Goal: Communication & Community: Participate in discussion

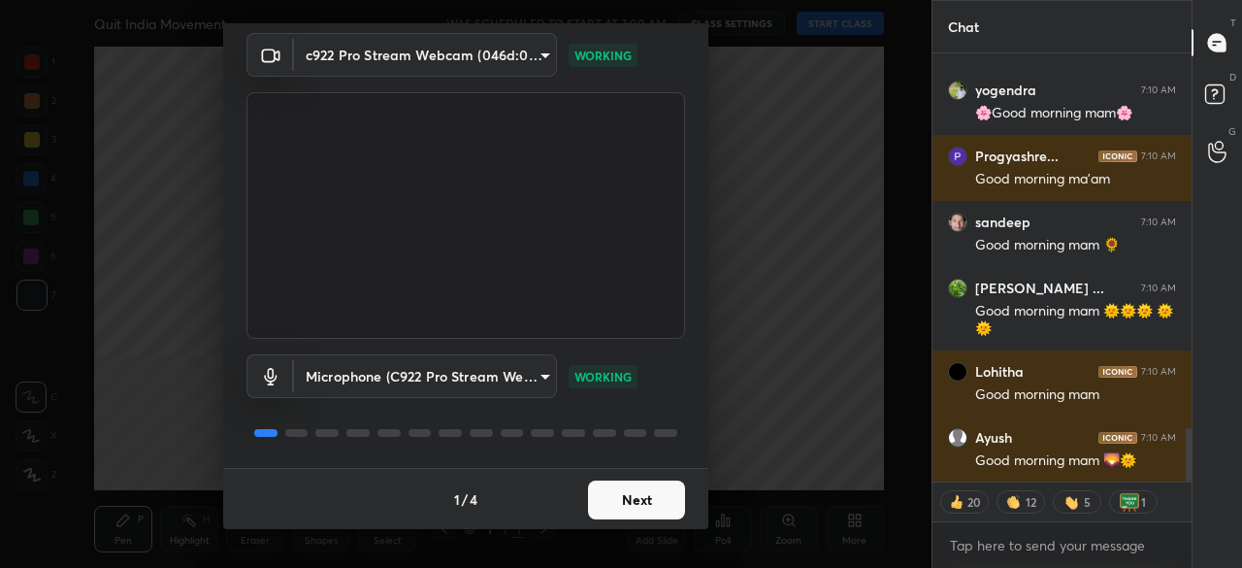
scroll to position [3008, 0]
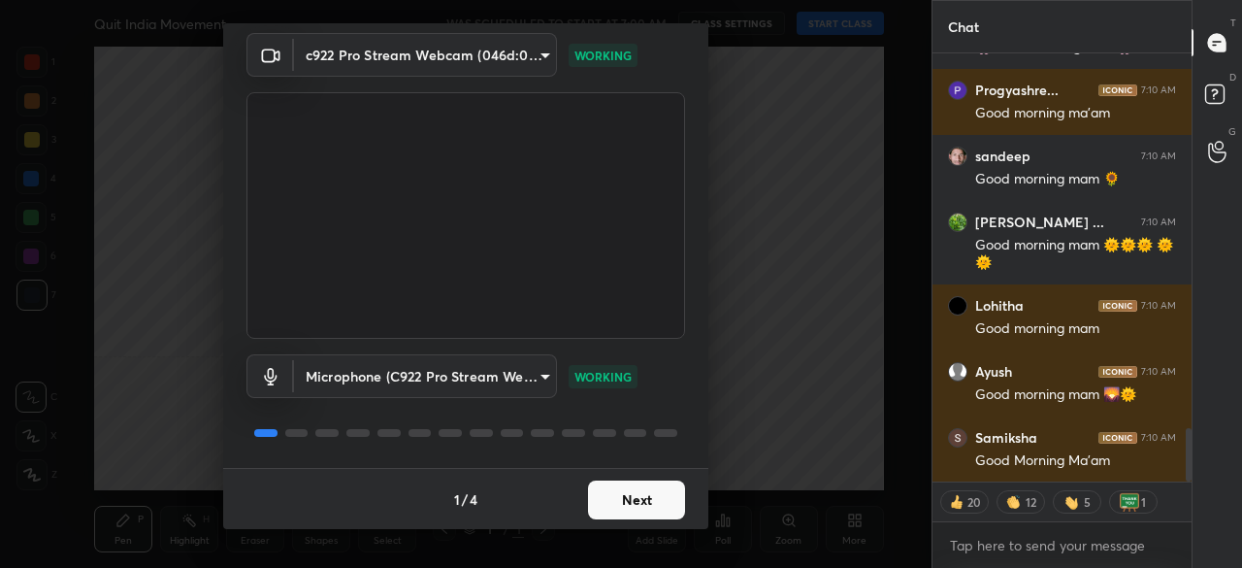
click at [648, 502] on button "Next" at bounding box center [636, 499] width 97 height 39
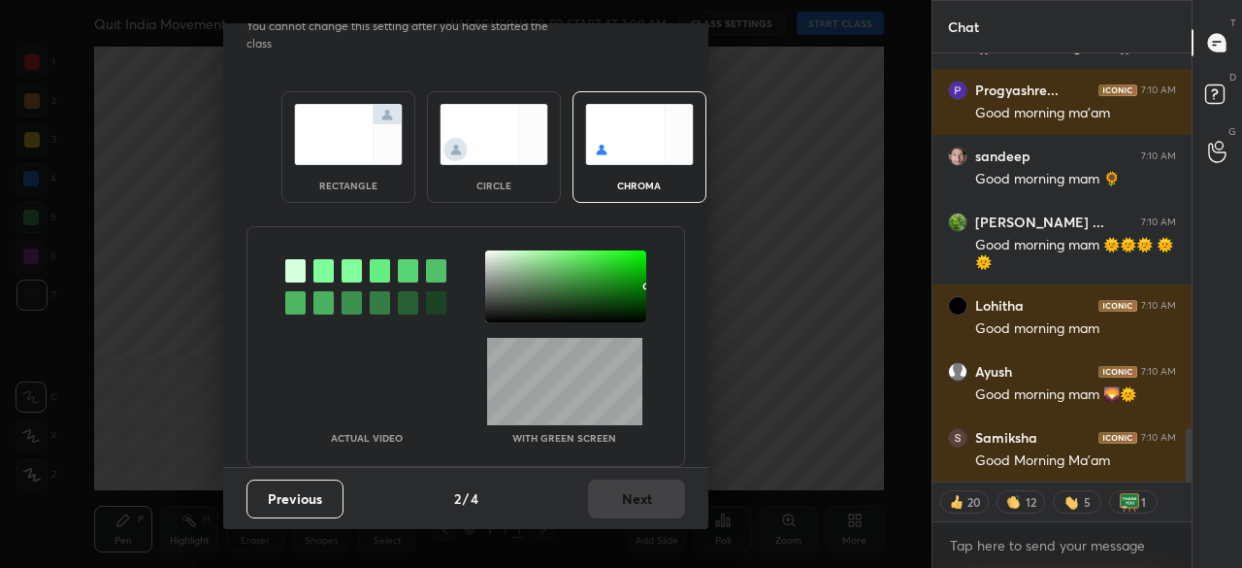
scroll to position [0, 0]
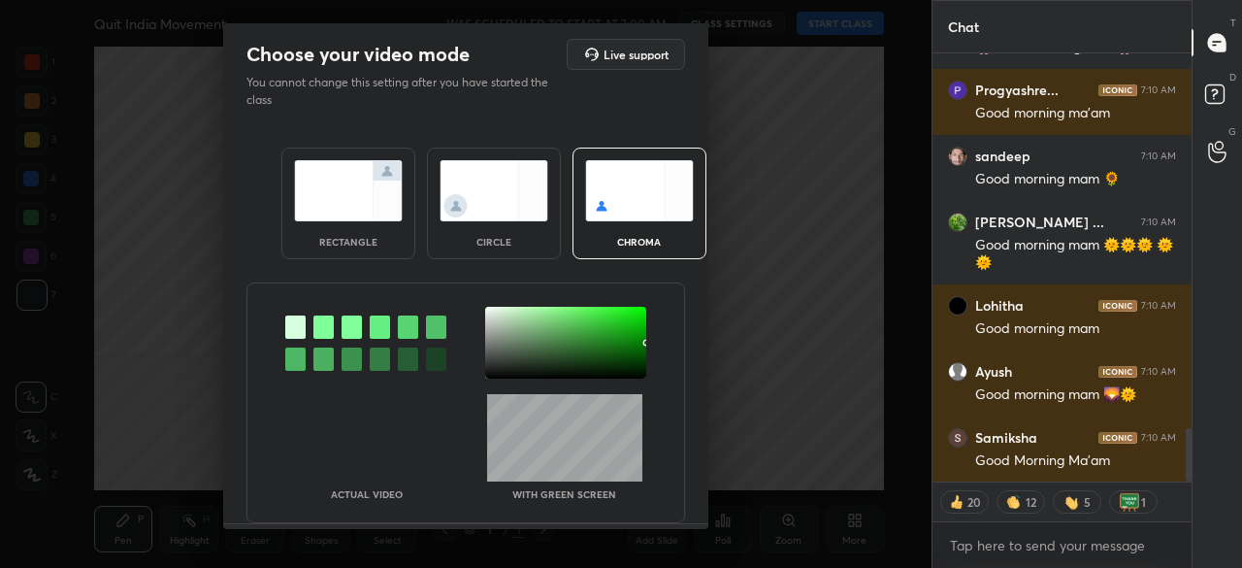
click at [305, 238] on div "rectangle" at bounding box center [348, 204] width 134 height 112
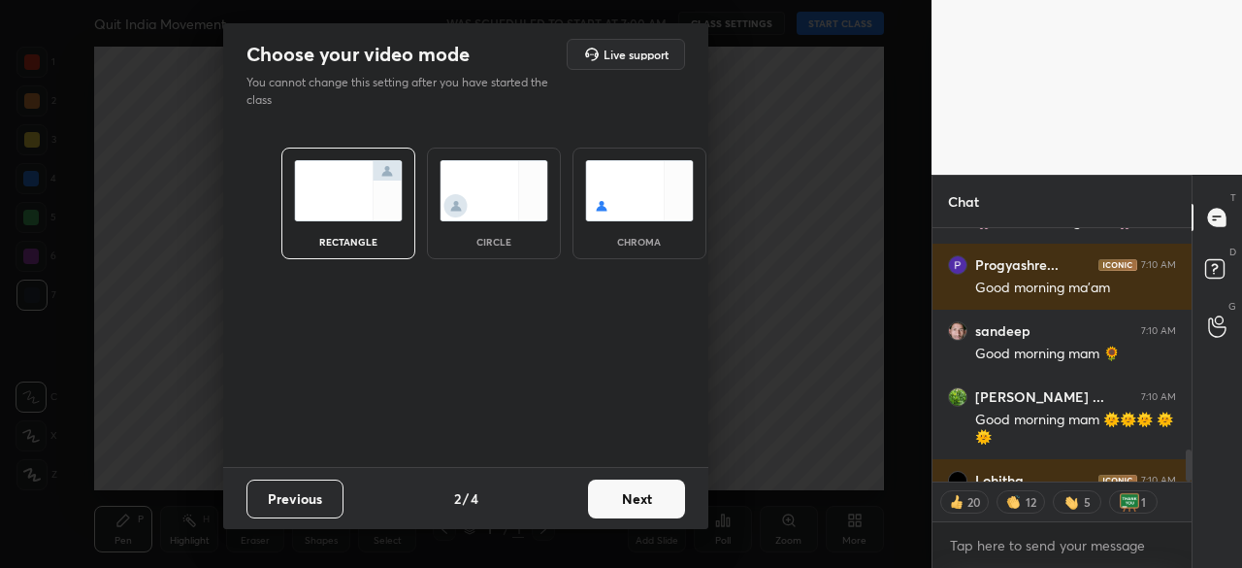
scroll to position [126, 253]
click at [631, 503] on button "Next" at bounding box center [636, 498] width 97 height 39
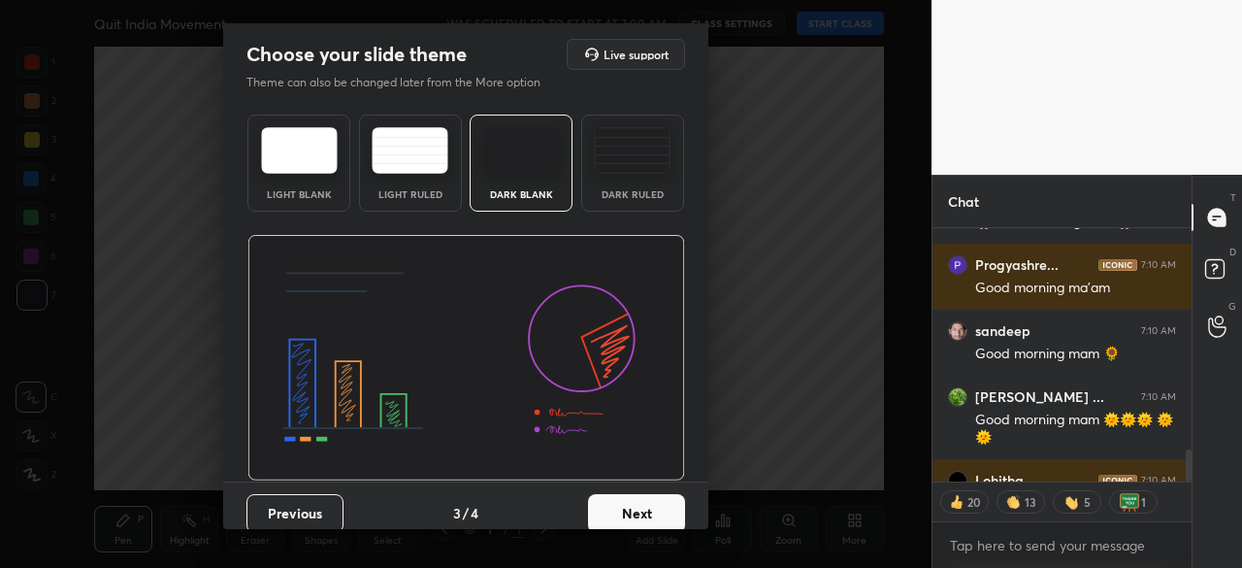
click at [646, 498] on button "Next" at bounding box center [636, 513] width 97 height 39
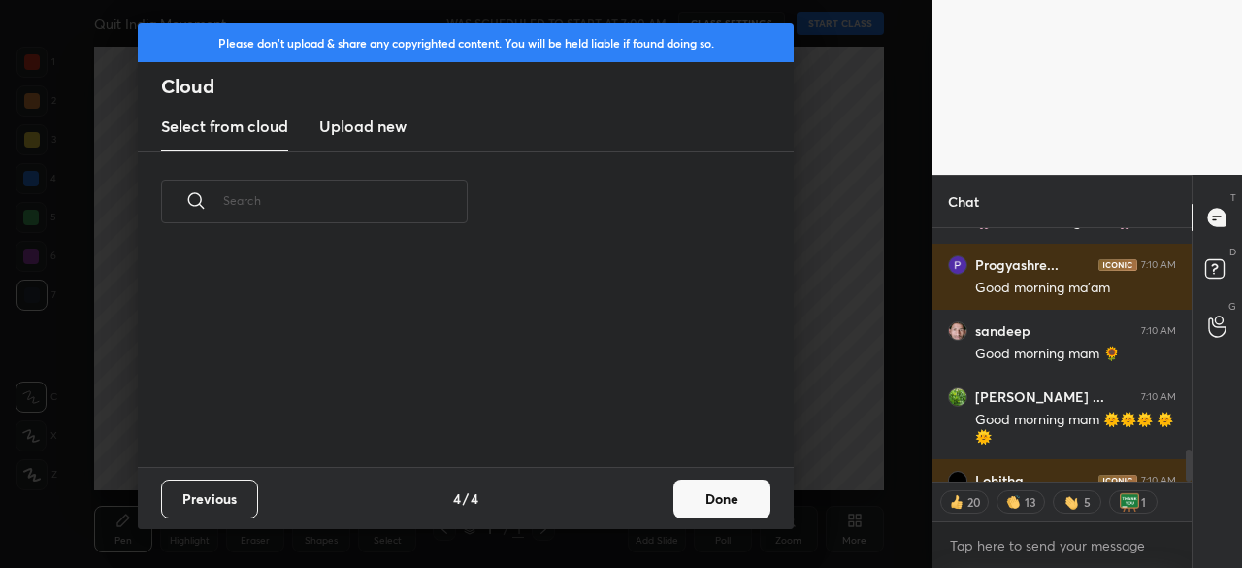
click at [707, 496] on button "Done" at bounding box center [721, 498] width 97 height 39
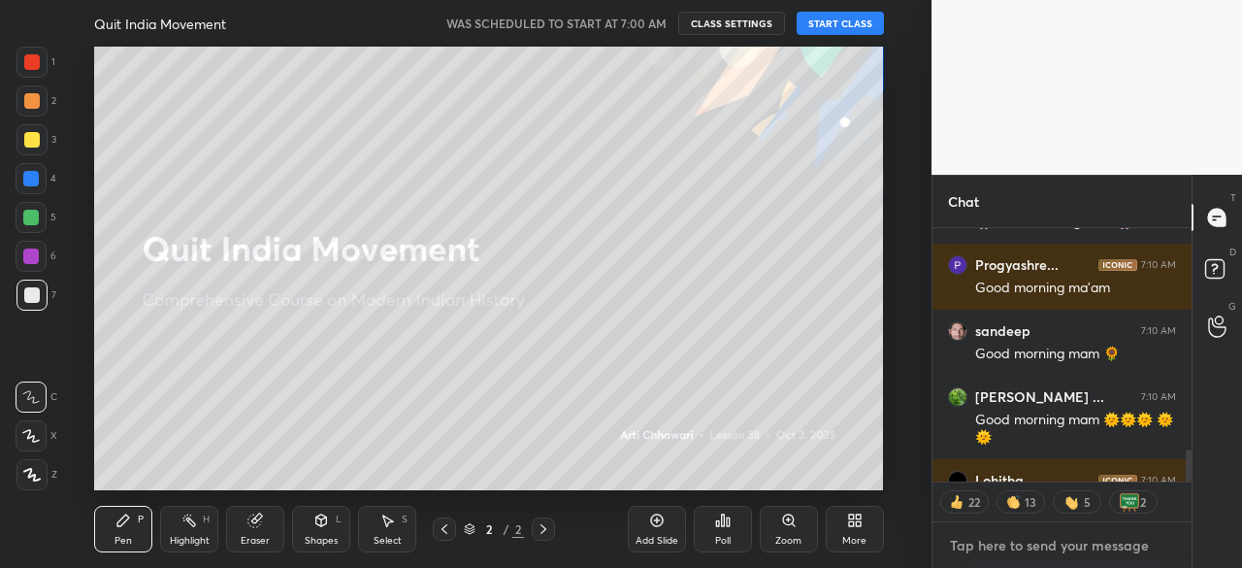
click at [973, 545] on textarea at bounding box center [1062, 545] width 228 height 31
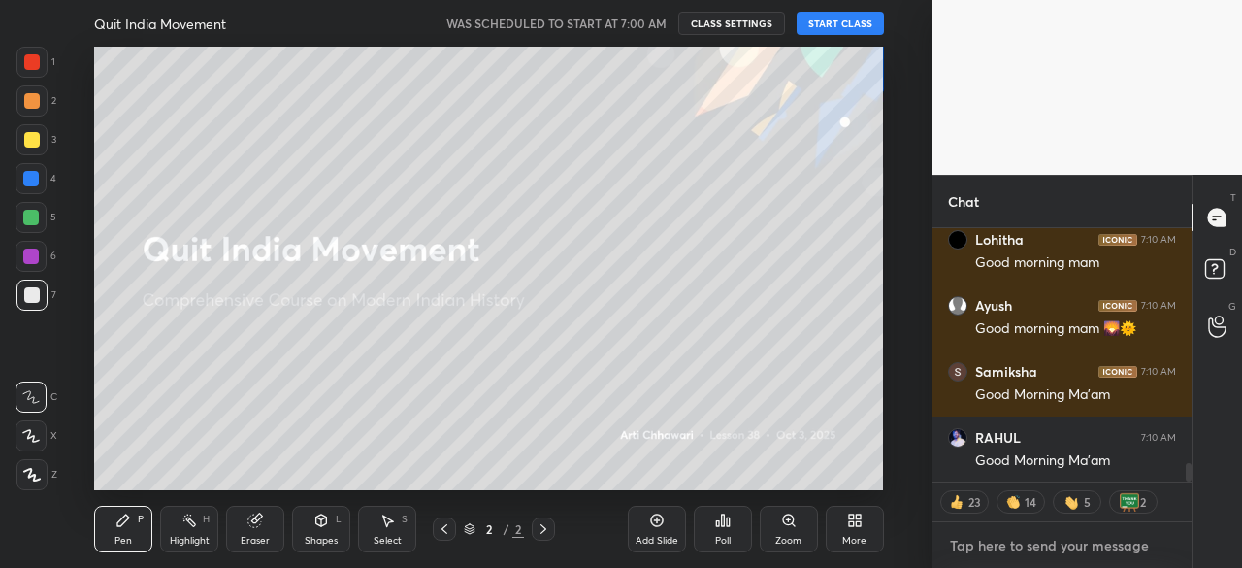
scroll to position [3315, 0]
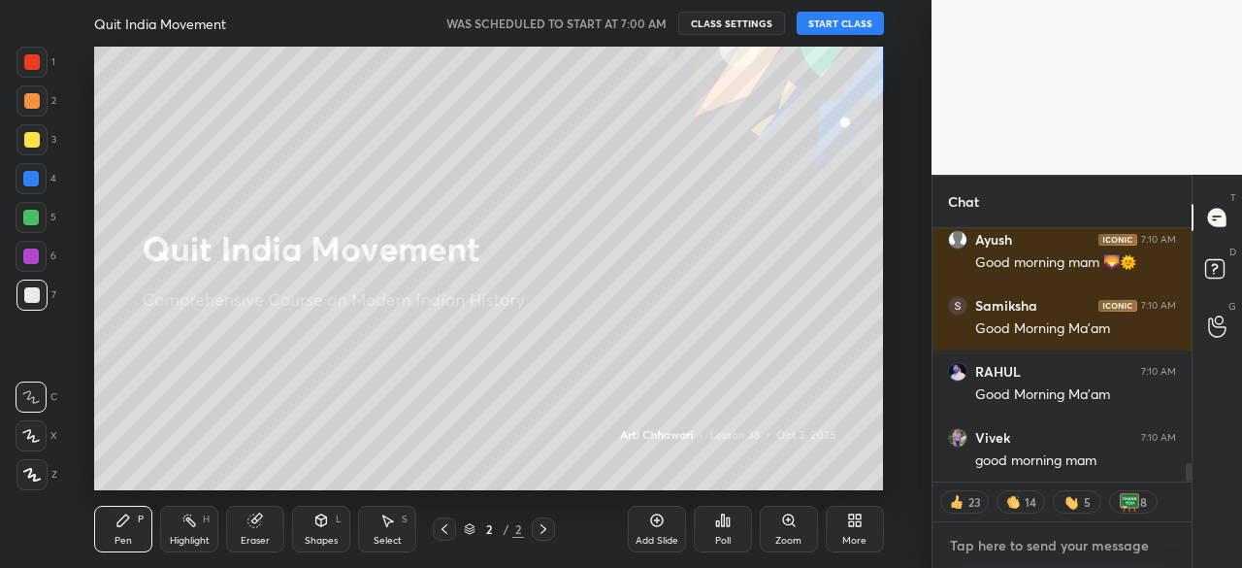
click at [964, 551] on textarea at bounding box center [1062, 545] width 228 height 31
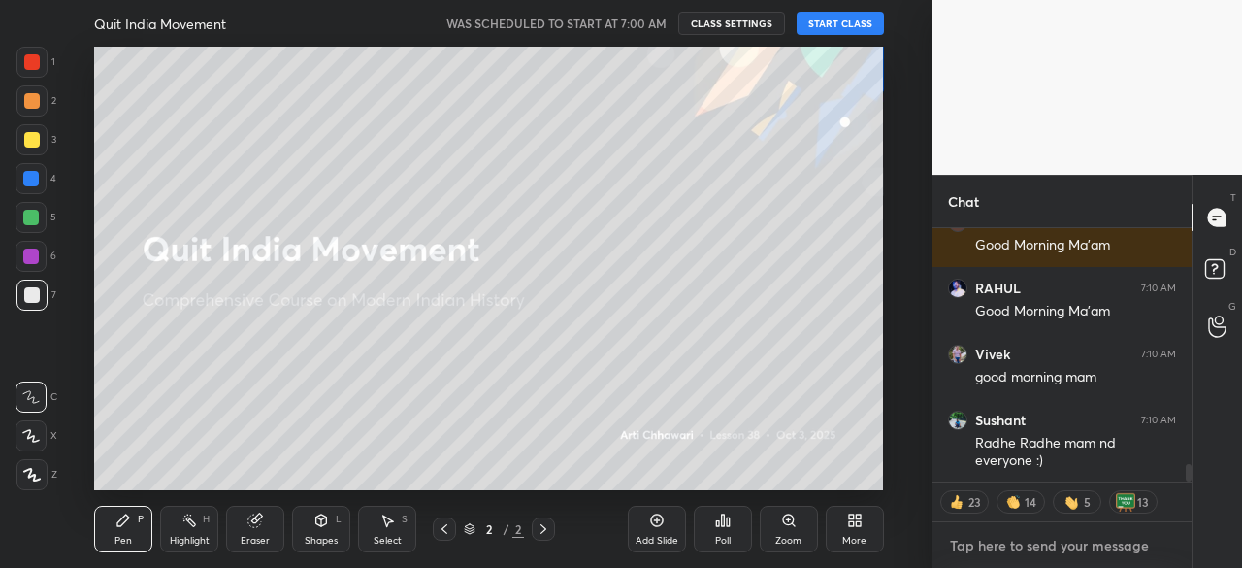
type textarea "x"
type textarea "h"
type textarea "x"
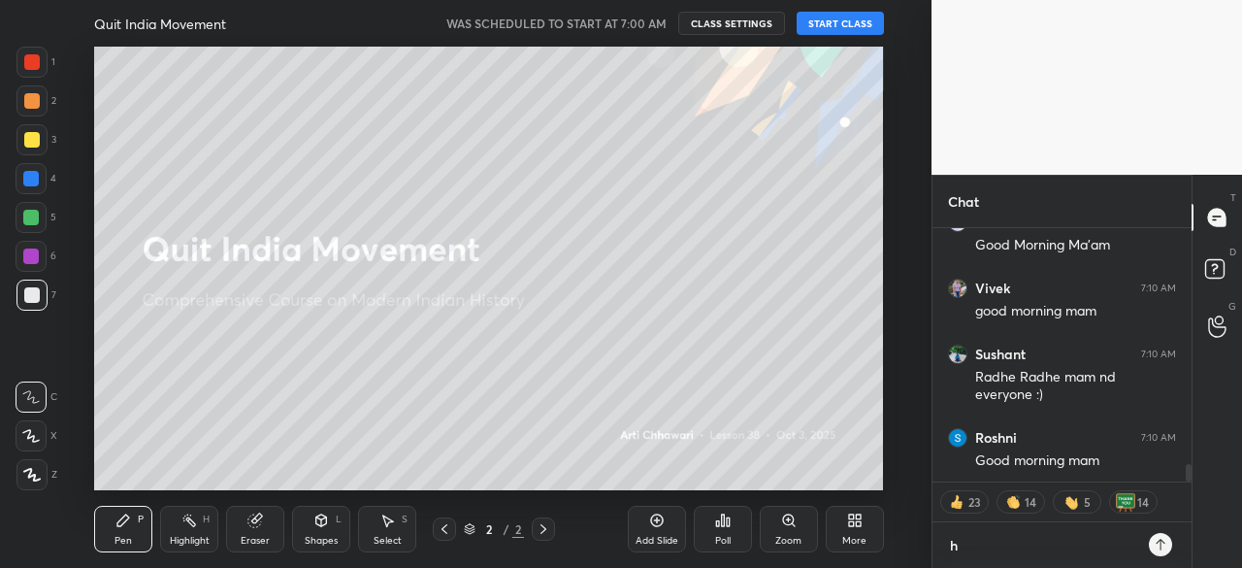
type textarea "he"
type textarea "x"
type textarea "hel"
type textarea "x"
type textarea "hell"
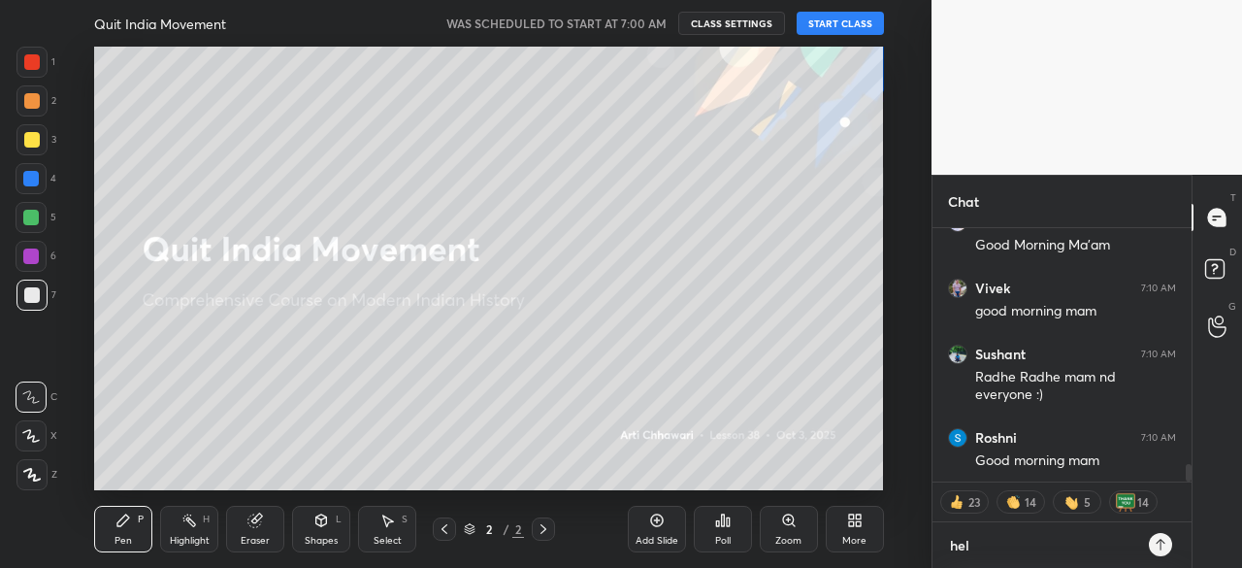
type textarea "x"
type textarea "hello"
type textarea "x"
type textarea "hello"
type textarea "x"
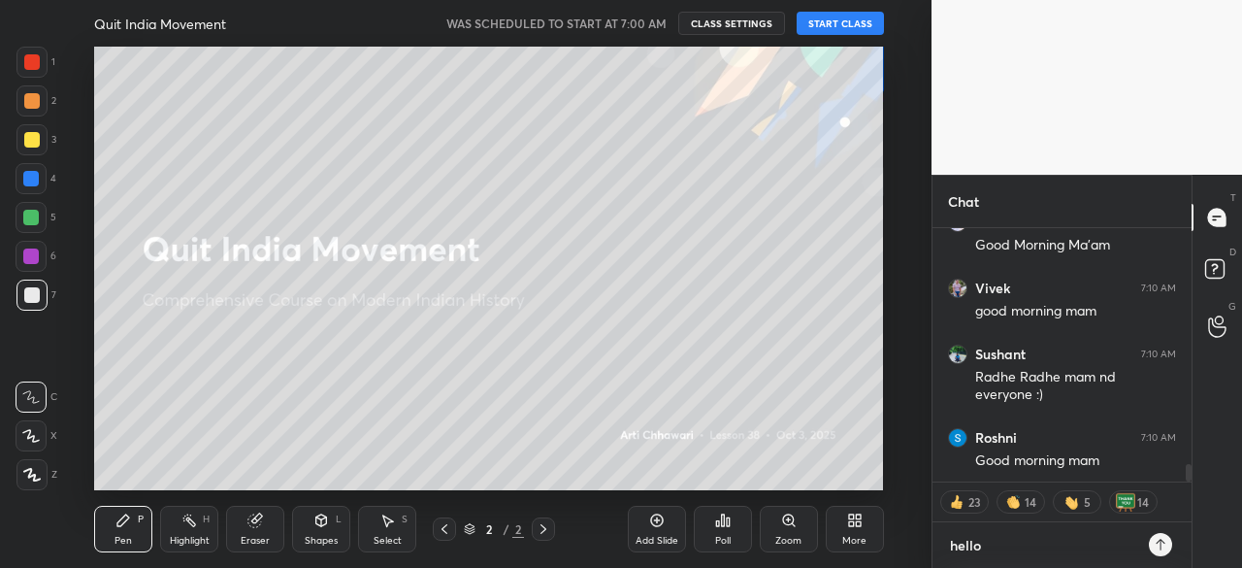
type textarea "hello a"
type textarea "x"
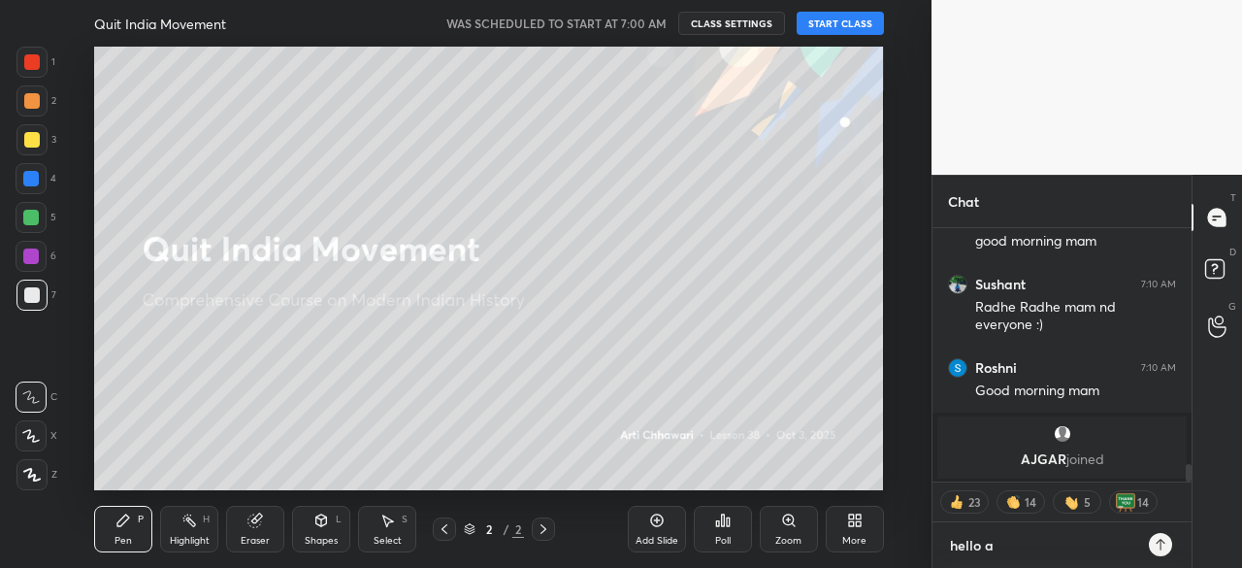
type textarea "hello al"
type textarea "x"
type textarea "hello all"
type textarea "x"
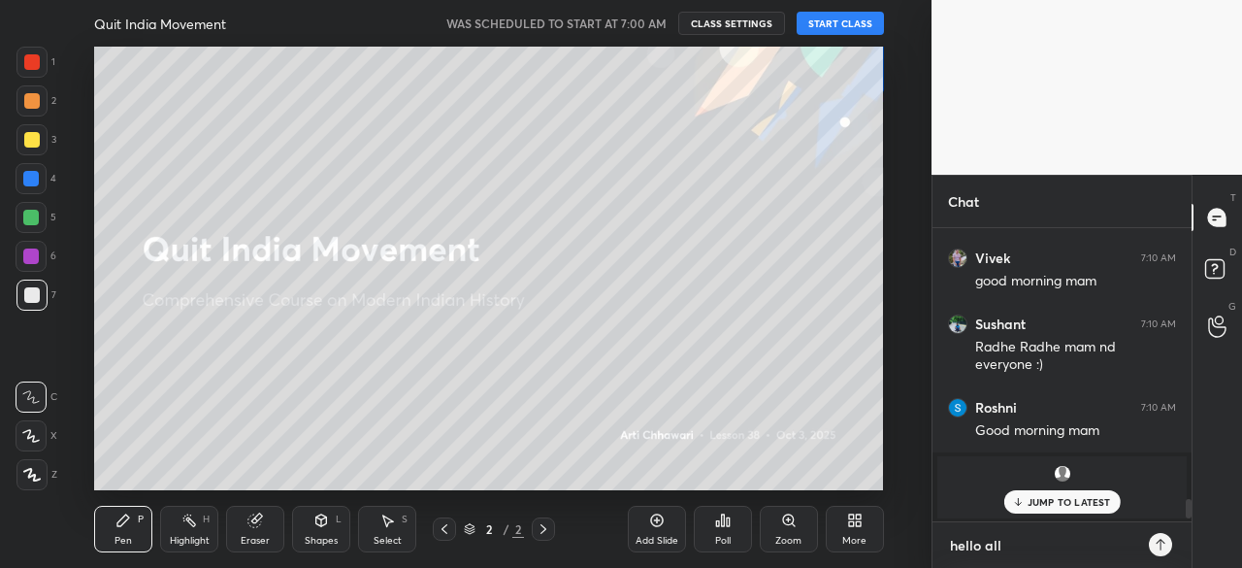
scroll to position [3493, 0]
type textarea "hello all,"
type textarea "x"
type textarea "hello all,"
type textarea "x"
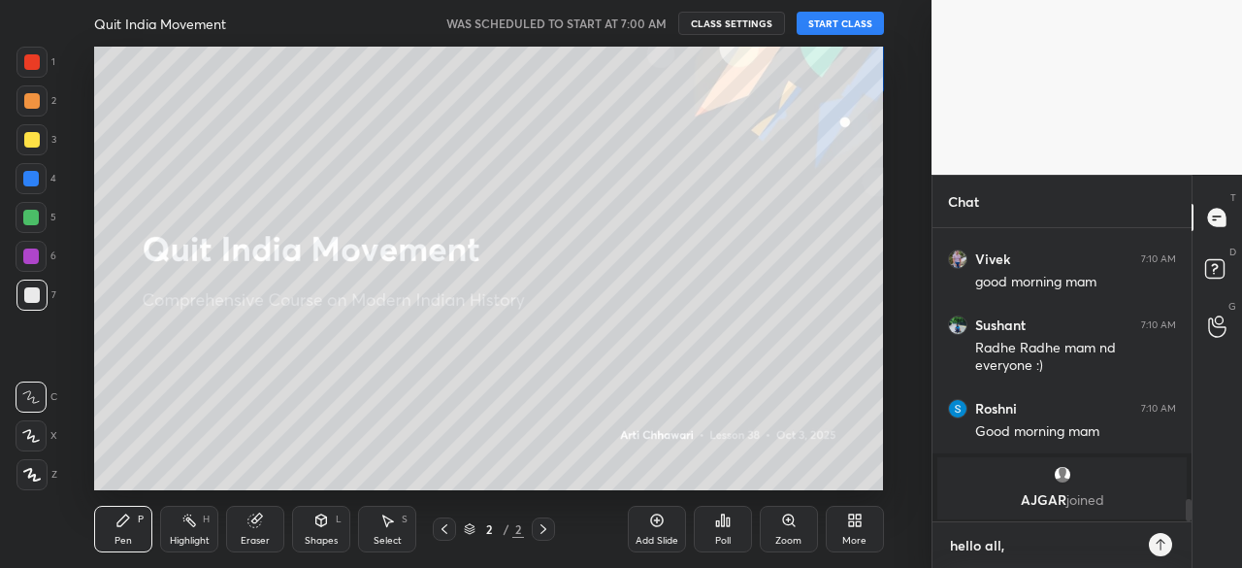
type textarea "hello all, f"
type textarea "x"
type textarea "hello all, fa"
type textarea "x"
type textarea "hello all, fac"
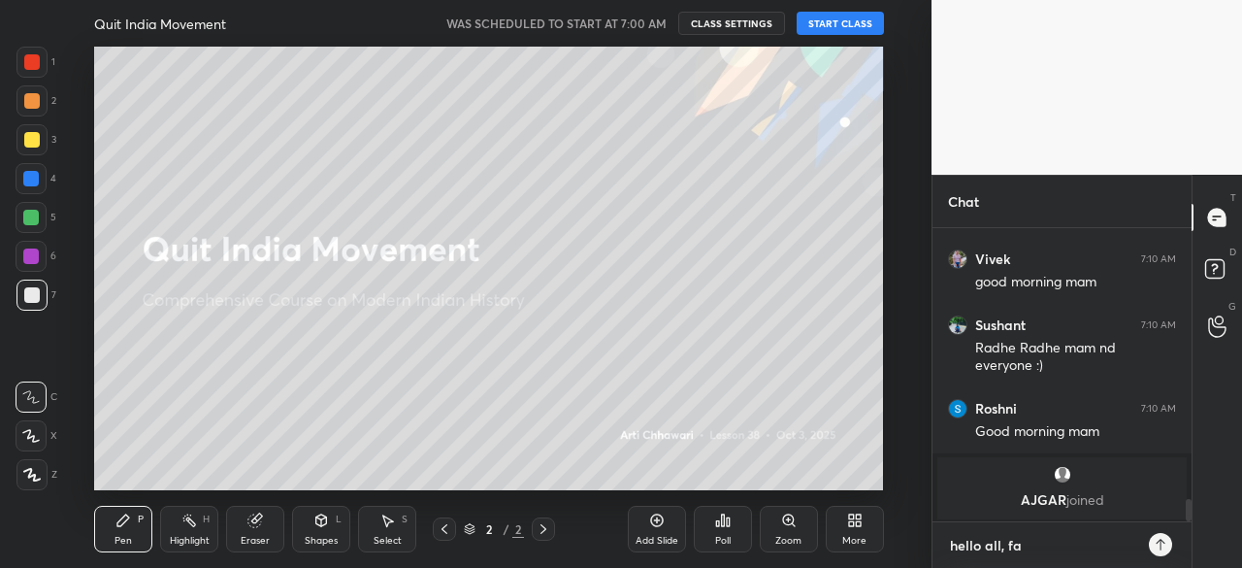
type textarea "x"
type textarea "hello all, faci"
type textarea "x"
type textarea "hello all, facin"
type textarea "x"
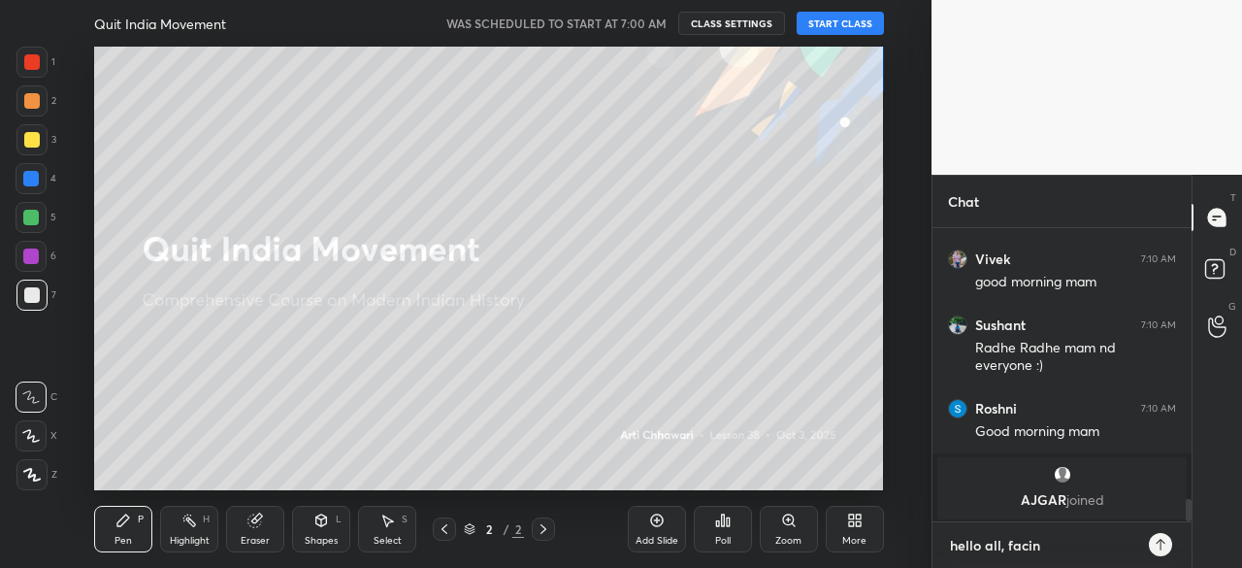
type textarea "hello all, facing"
type textarea "x"
type textarea "hello all, facingv"
type textarea "x"
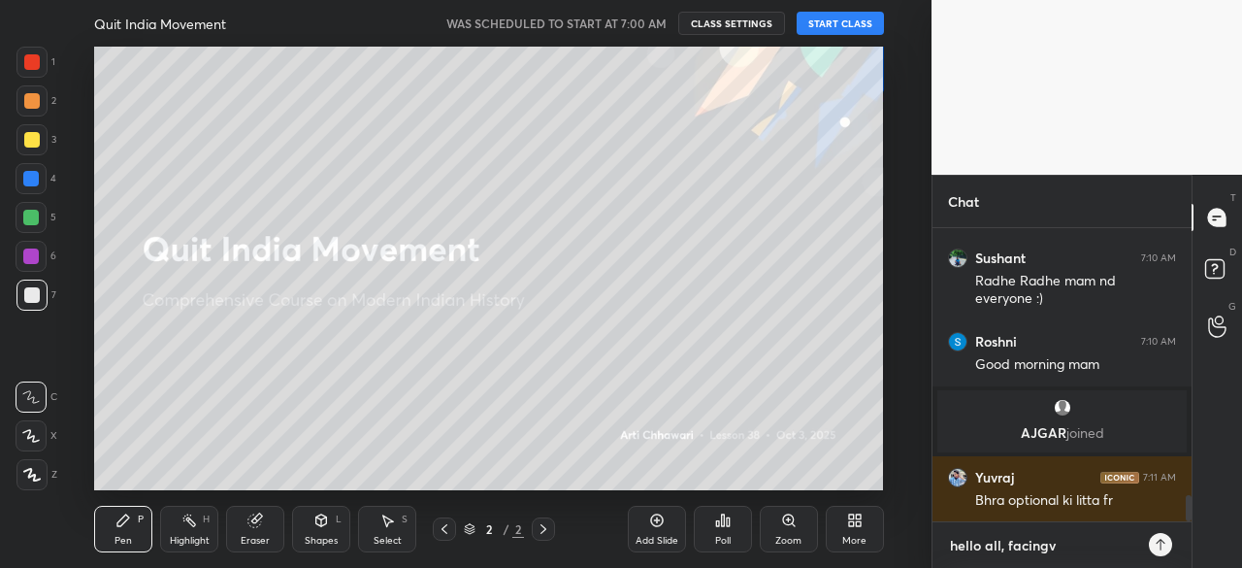
scroll to position [3001, 0]
type textarea "hello all, facing"
type textarea "x"
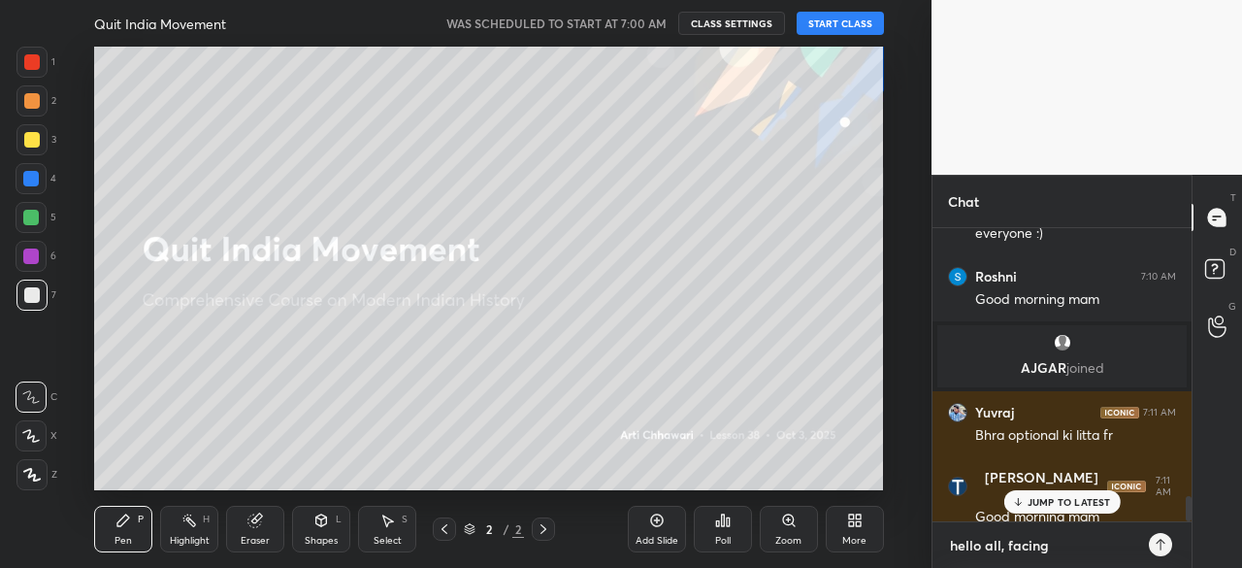
type textarea "hello all, facing"
type textarea "x"
type textarea "hello all, facing i"
type textarea "x"
type textarea "hello all, facing in"
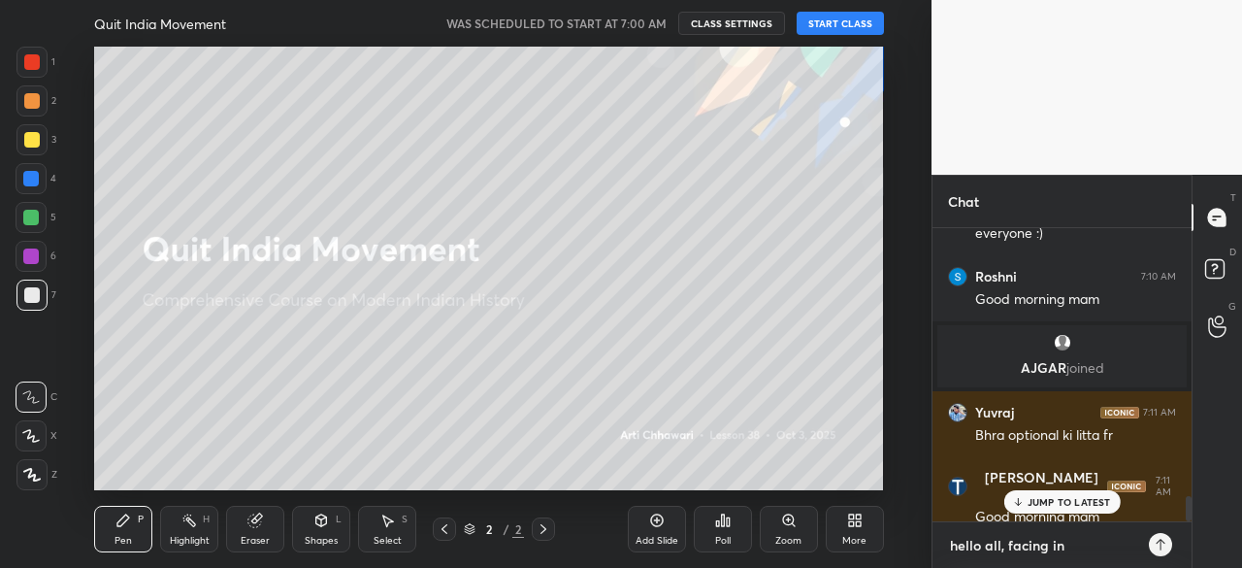
type textarea "x"
type textarea "hello all, facing int"
type textarea "x"
type textarea "hello all, facing inte"
type textarea "x"
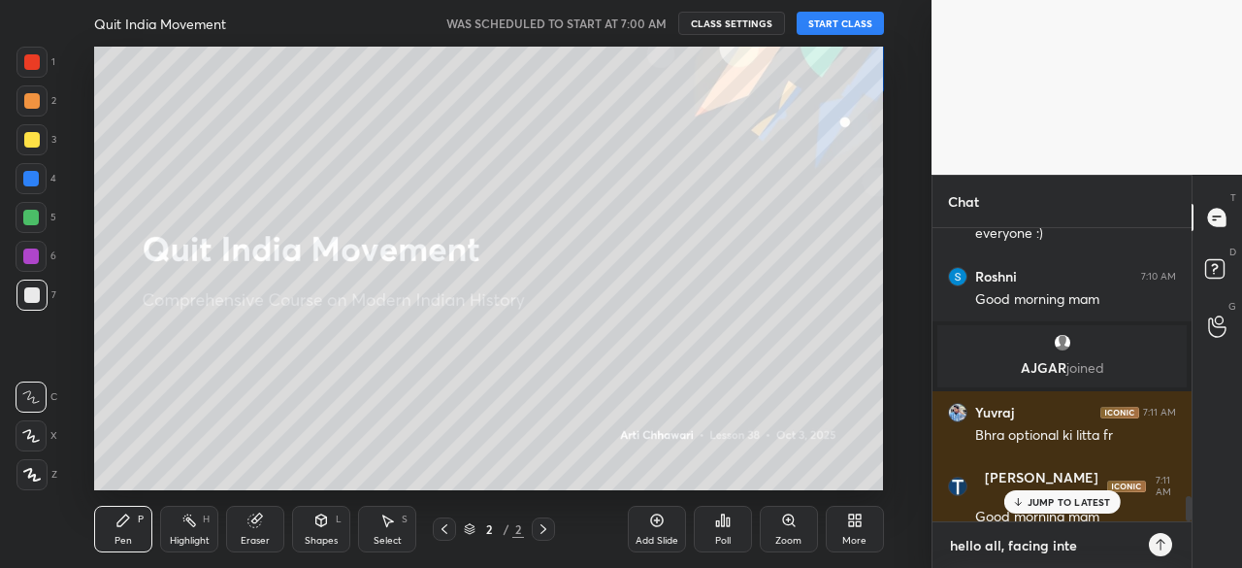
type textarea "hello all, facing inter"
type textarea "x"
type textarea "hello all, facing intern"
type textarea "x"
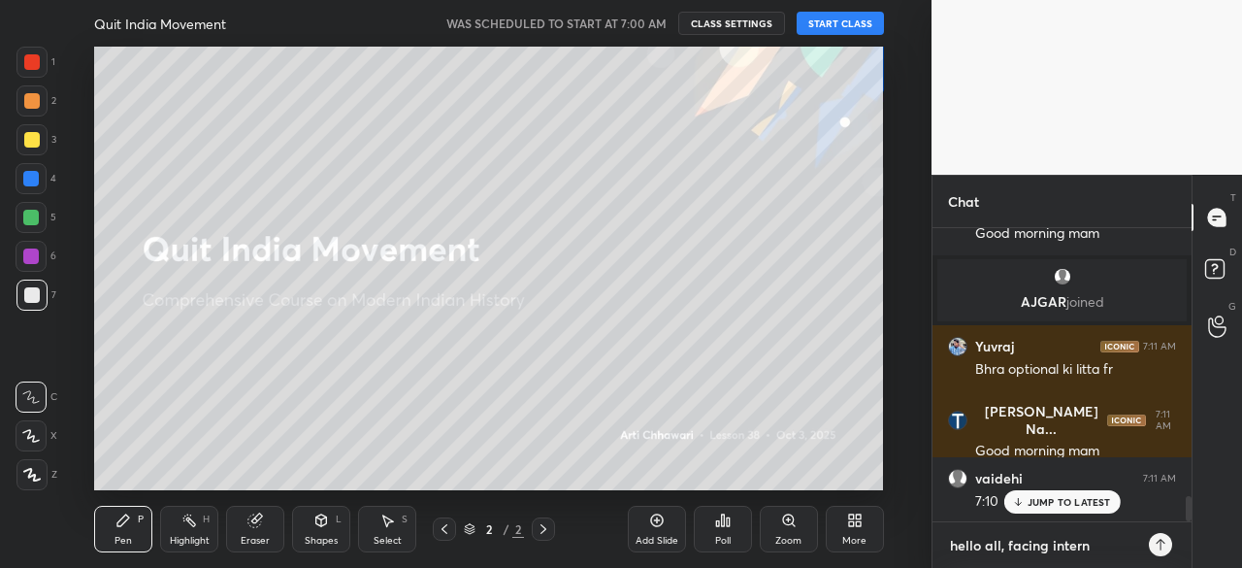
type textarea "hello all, facing interne"
type textarea "x"
type textarea "hello all, facing internet"
type textarea "x"
